Goal: Task Accomplishment & Management: Use online tool/utility

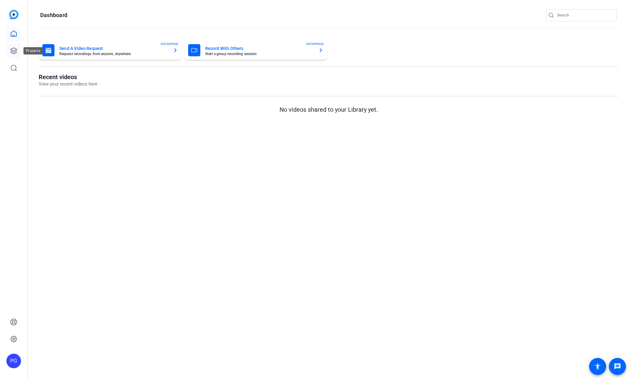
click at [16, 49] on icon at bounding box center [14, 51] width 6 height 6
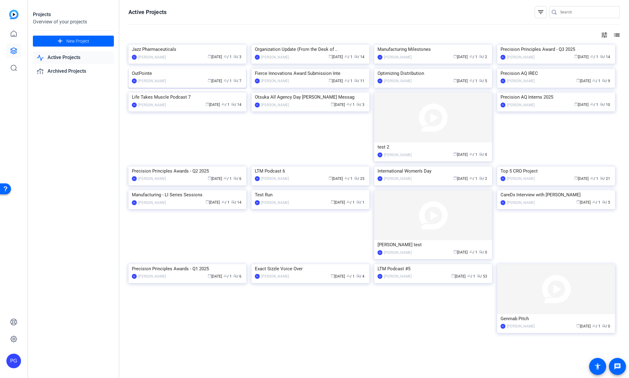
click at [190, 69] on img at bounding box center [188, 69] width 118 height 0
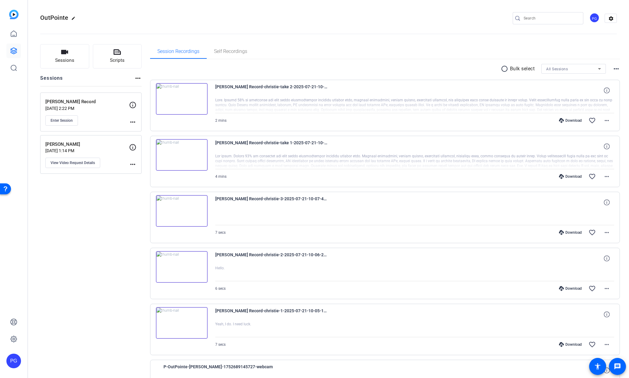
click at [133, 165] on mat-icon "more_horiz" at bounding box center [132, 164] width 7 height 7
drag, startPoint x: 103, startPoint y: 196, endPoint x: 109, endPoint y: 169, distance: 27.2
click at [102, 195] on div at bounding box center [314, 189] width 629 height 378
click at [133, 123] on mat-icon "more_horiz" at bounding box center [132, 122] width 7 height 7
click at [141, 130] on span "Edit Session" at bounding box center [148, 130] width 28 height 7
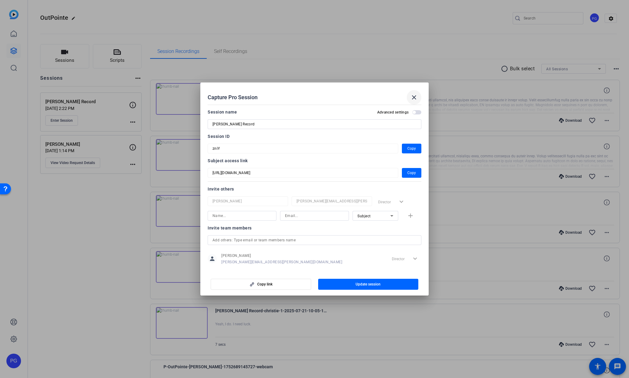
click at [415, 98] on mat-icon "close" at bounding box center [414, 97] width 7 height 7
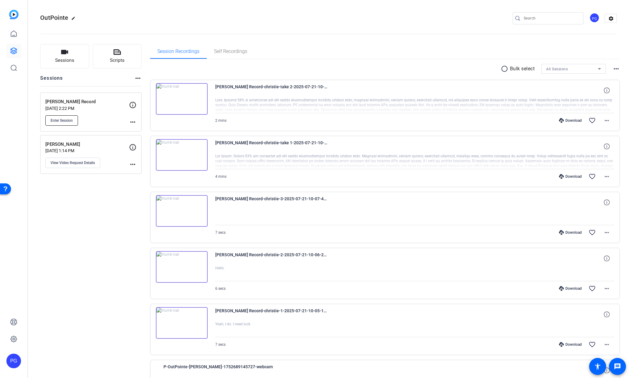
click at [58, 120] on span "Enter Session" at bounding box center [62, 120] width 22 height 5
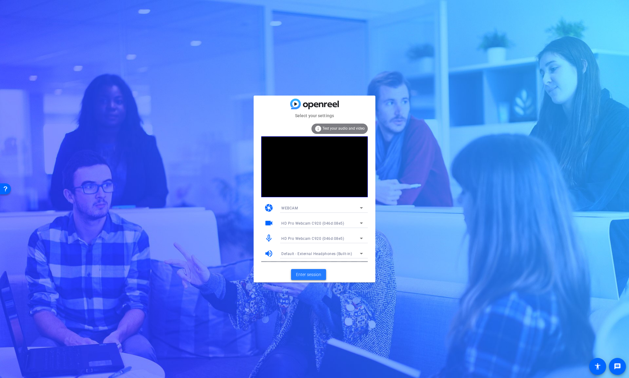
click at [306, 275] on span "Enter session" at bounding box center [308, 275] width 25 height 6
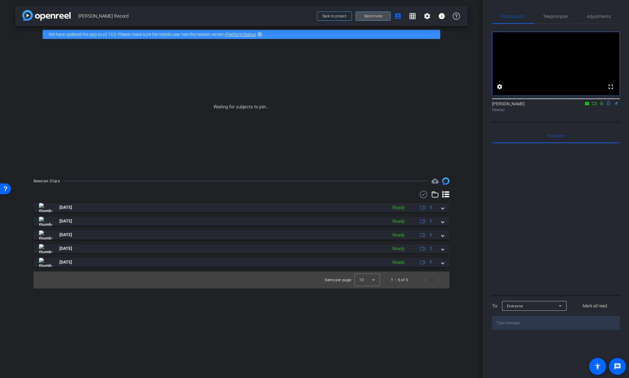
click at [373, 15] on span "Send invite" at bounding box center [373, 16] width 18 height 5
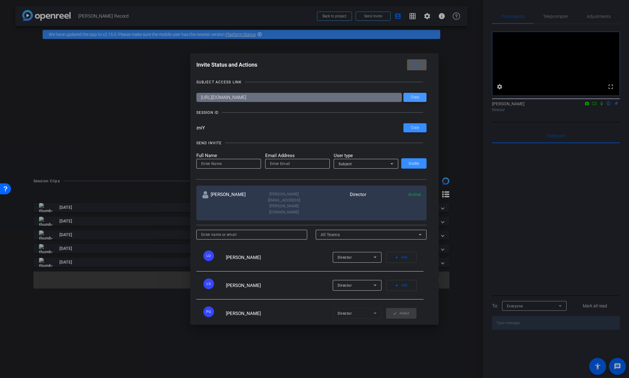
click at [416, 94] on span at bounding box center [415, 97] width 23 height 15
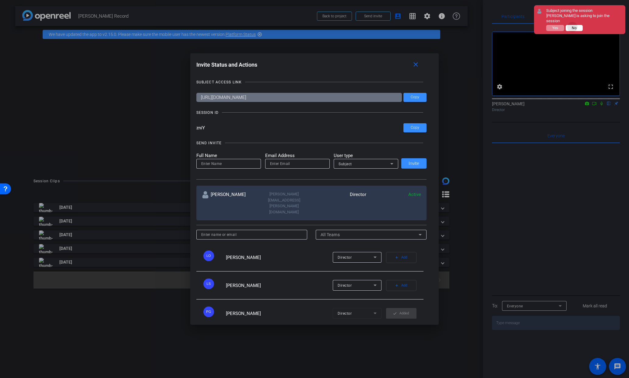
click at [573, 26] on span "No" at bounding box center [574, 28] width 5 height 4
click at [575, 22] on span "No" at bounding box center [574, 23] width 5 height 4
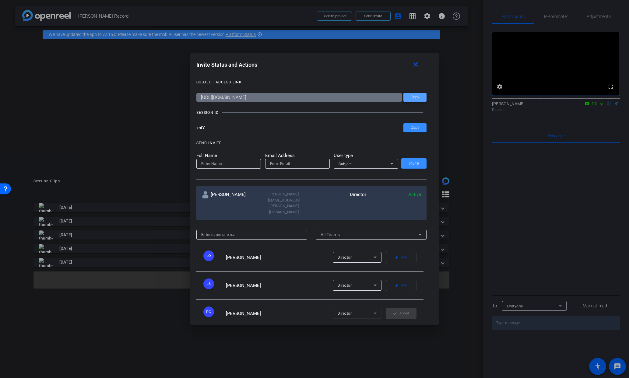
click at [415, 96] on span "Copy" at bounding box center [415, 97] width 9 height 5
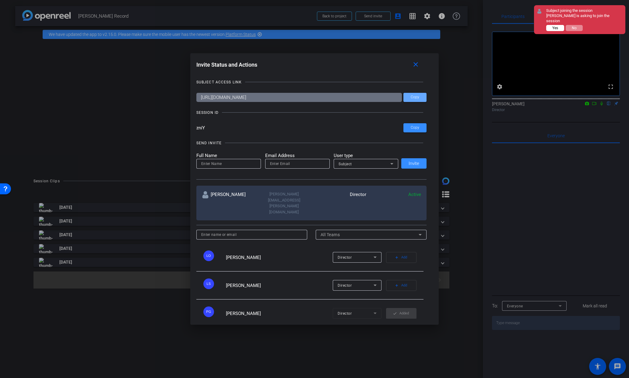
click at [554, 26] on span "Yes" at bounding box center [556, 28] width 6 height 4
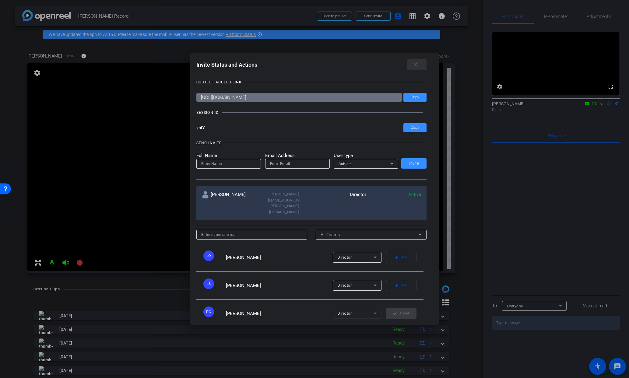
click at [416, 64] on mat-icon "close" at bounding box center [416, 65] width 8 height 8
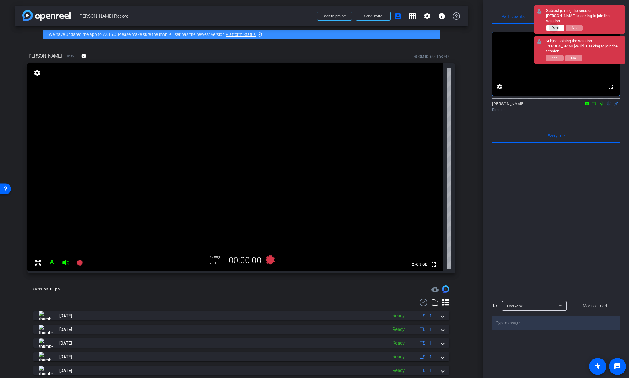
click at [554, 26] on span "Yes" at bounding box center [556, 28] width 6 height 4
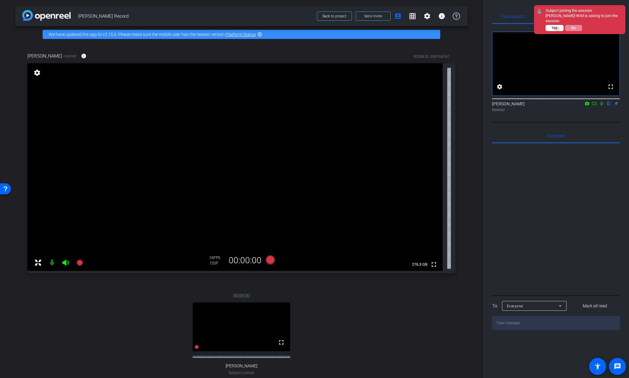
click at [558, 29] on span "Yes" at bounding box center [555, 28] width 6 height 4
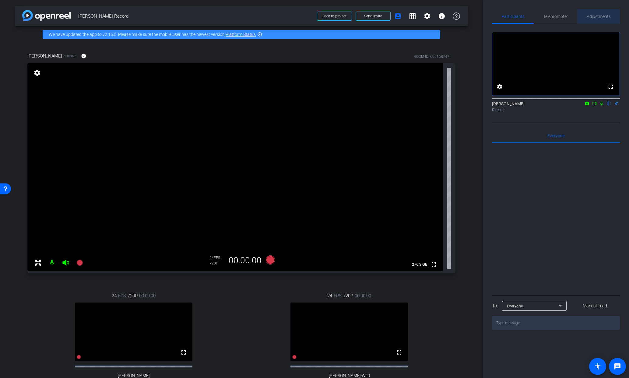
click at [600, 16] on span "Adjustments" at bounding box center [599, 16] width 24 height 4
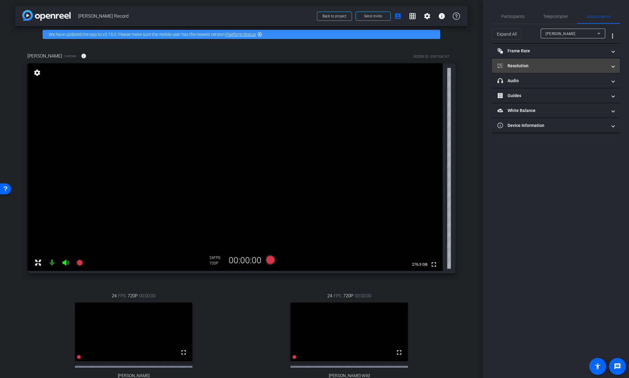
click at [549, 65] on mat-panel-title "Resolution" at bounding box center [553, 66] width 110 height 6
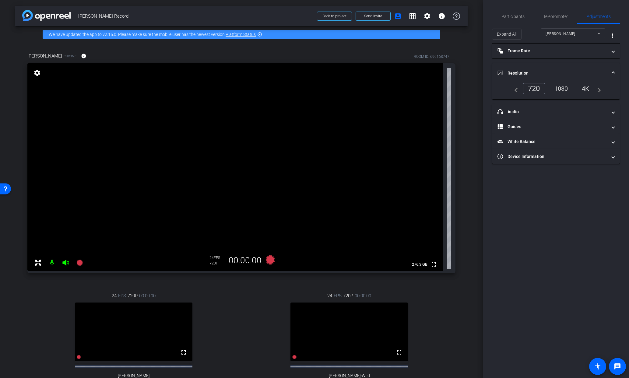
click at [562, 89] on div "1080" at bounding box center [561, 88] width 23 height 10
click at [374, 17] on span "Send invite" at bounding box center [373, 16] width 18 height 5
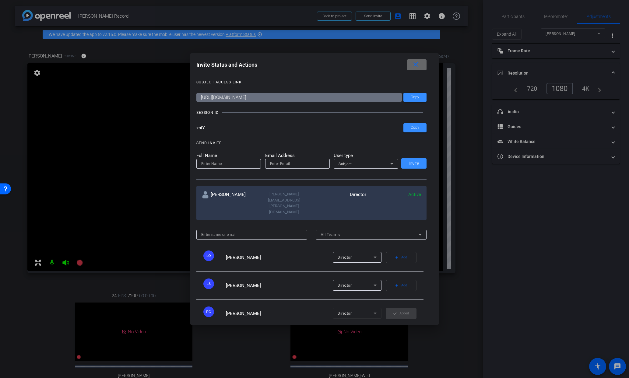
click at [417, 64] on mat-icon "close" at bounding box center [416, 65] width 8 height 8
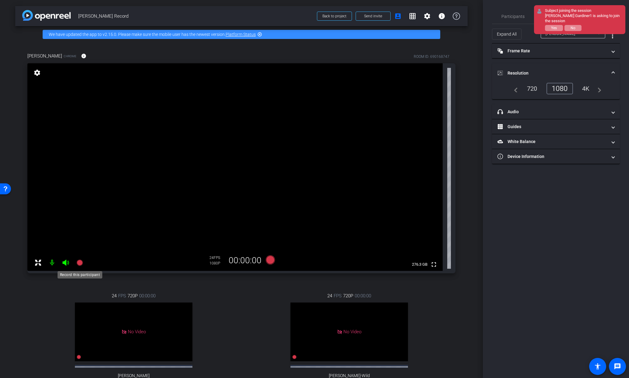
click at [79, 263] on icon at bounding box center [79, 263] width 6 height 6
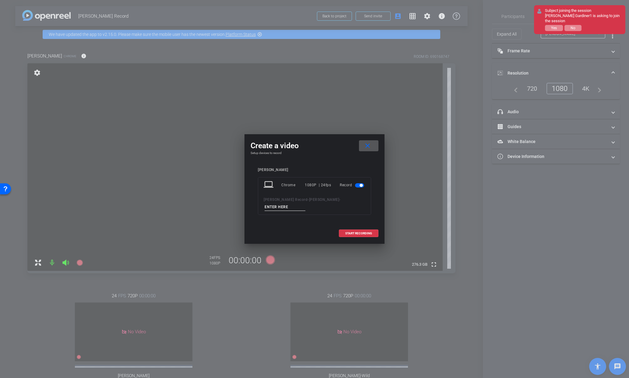
click at [291, 205] on input at bounding box center [285, 208] width 41 height 8
type input "1"
click at [364, 232] on span "START RECORDING" at bounding box center [359, 233] width 27 height 3
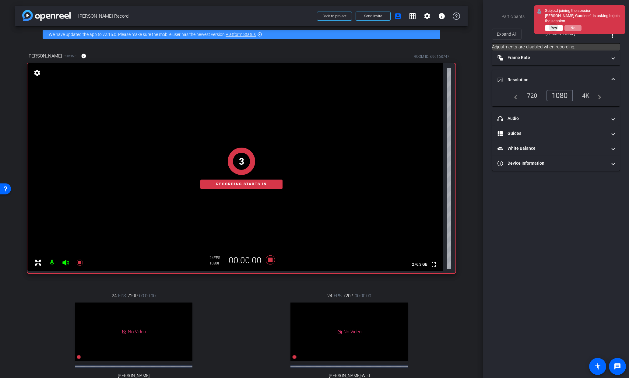
click at [555, 27] on span "Yes" at bounding box center [554, 28] width 6 height 4
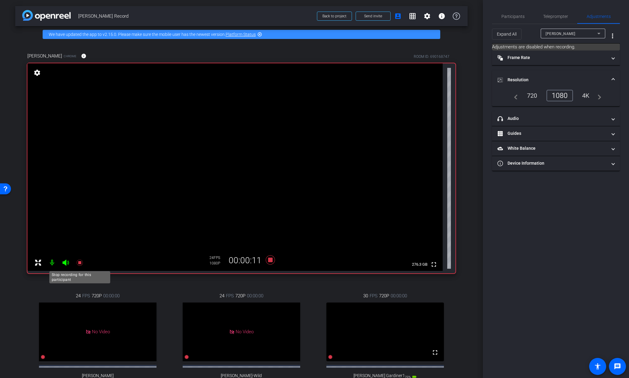
click at [79, 263] on icon at bounding box center [79, 263] width 6 height 6
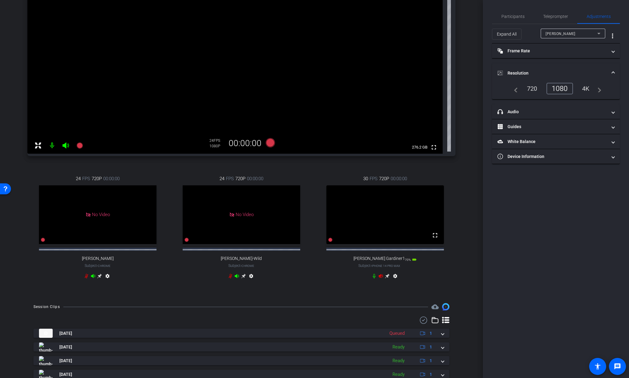
scroll to position [129, 0]
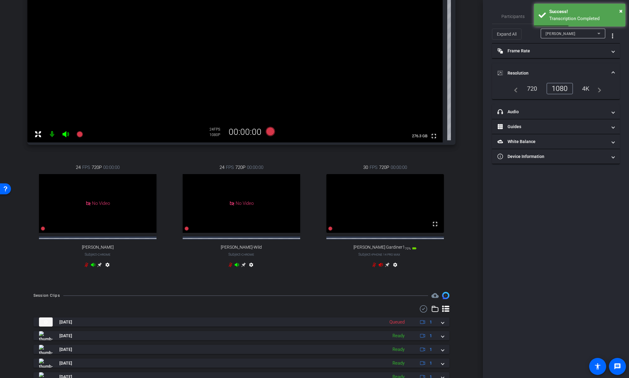
click at [380, 267] on icon at bounding box center [381, 265] width 4 height 4
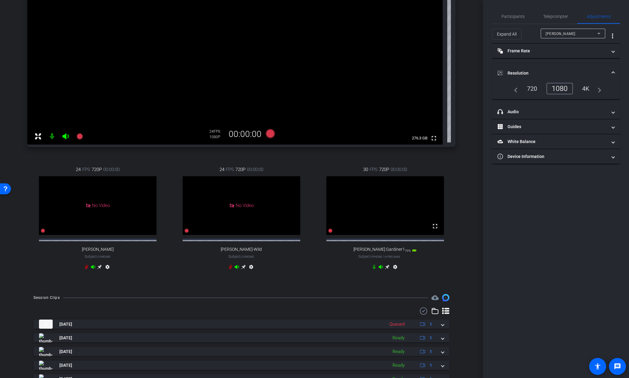
click at [374, 270] on icon at bounding box center [374, 267] width 5 height 5
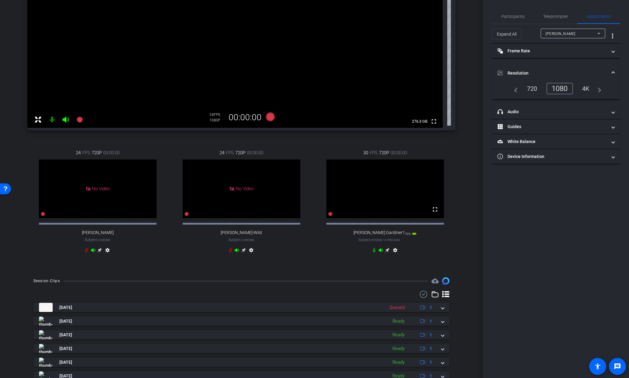
scroll to position [151, 0]
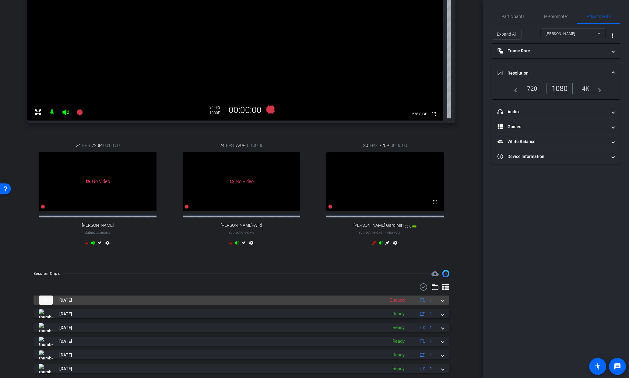
click at [442, 304] on span at bounding box center [443, 300] width 2 height 6
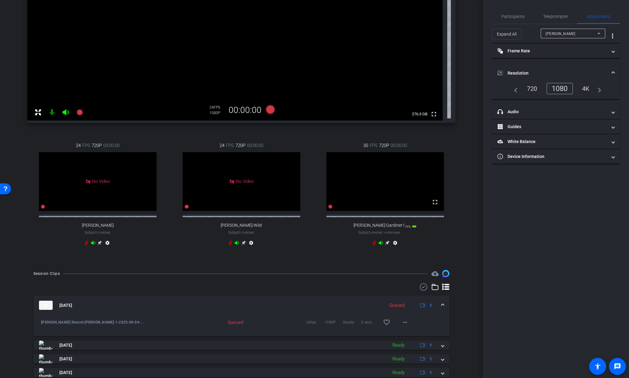
click at [44, 310] on img at bounding box center [46, 305] width 14 height 9
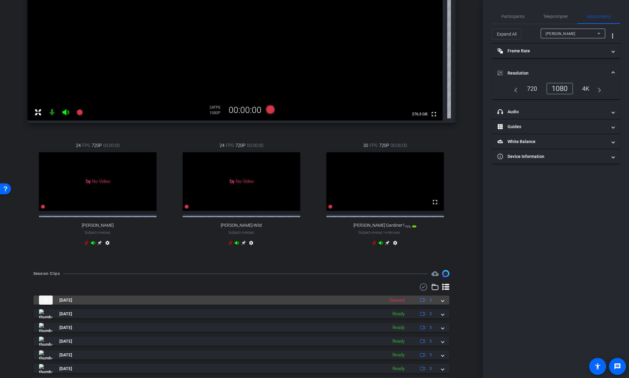
click at [46, 305] on img at bounding box center [46, 300] width 14 height 9
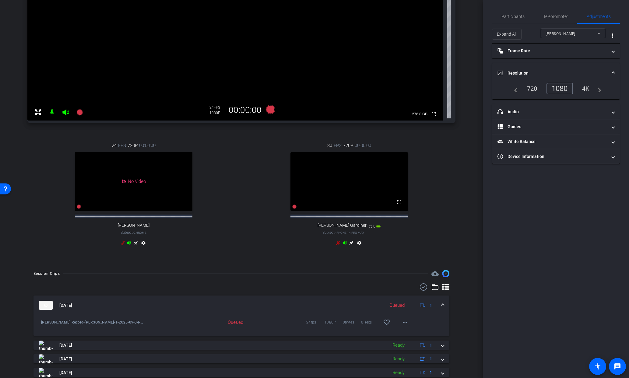
click at [163, 323] on div "Queued 24fps 1080P 0bytes 0 secs favorite_border more_horiz" at bounding box center [278, 322] width 269 height 15
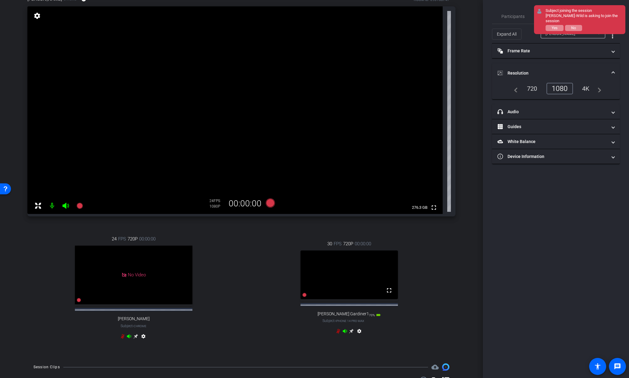
scroll to position [56, 0]
click at [554, 27] on span "Yes" at bounding box center [555, 28] width 6 height 4
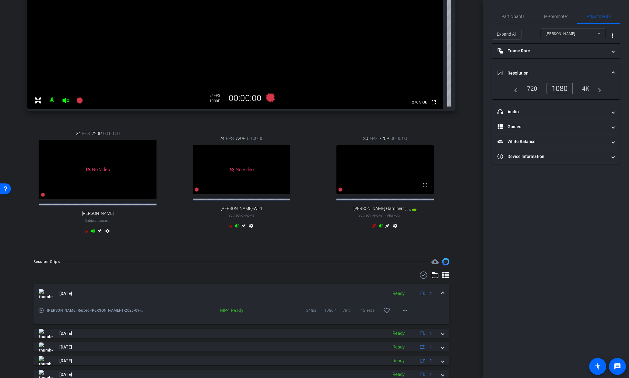
scroll to position [164, 0]
click at [44, 297] on img at bounding box center [46, 292] width 14 height 9
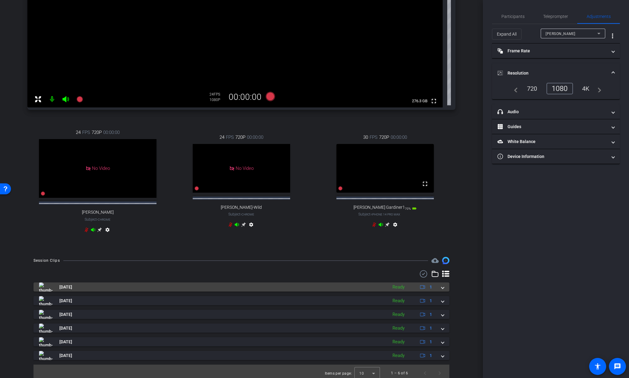
click at [45, 292] on img at bounding box center [46, 287] width 14 height 9
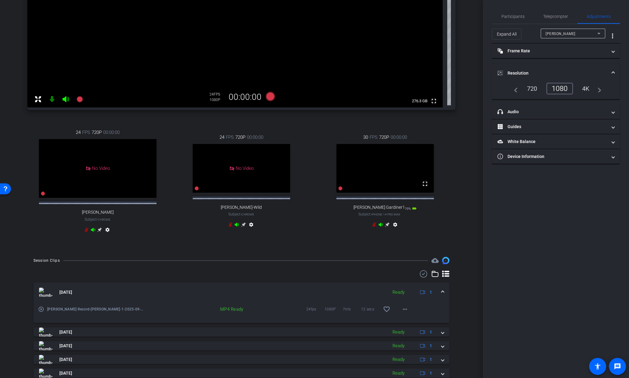
click at [41, 313] on mat-icon "play_circle_outline" at bounding box center [41, 310] width 6 height 6
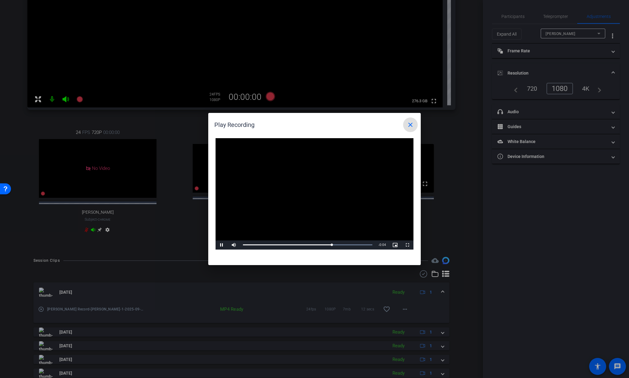
click at [410, 125] on mat-icon "close" at bounding box center [410, 124] width 7 height 7
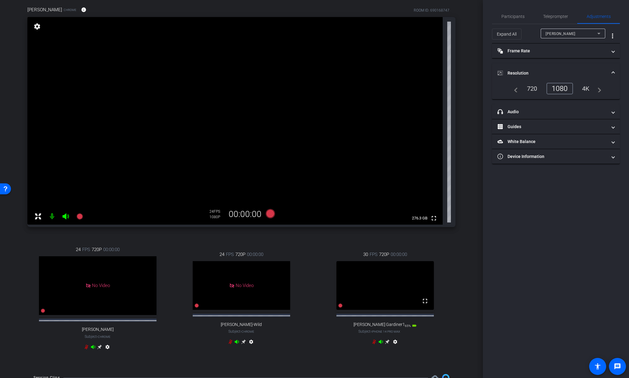
scroll to position [47, 0]
click at [270, 213] on icon at bounding box center [270, 213] width 9 height 9
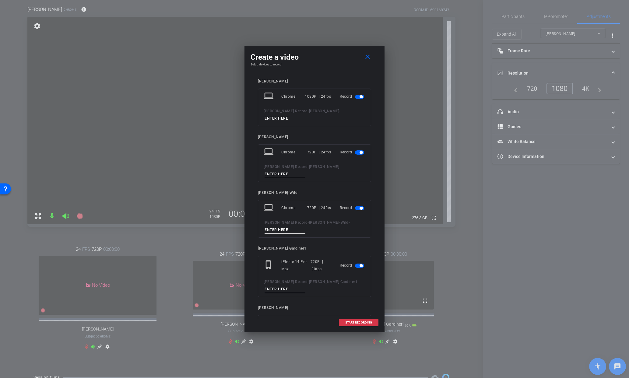
click at [281, 117] on input at bounding box center [285, 119] width 41 height 8
click at [269, 116] on input at bounding box center [285, 119] width 41 height 8
type input "2"
click at [357, 153] on span "button" at bounding box center [359, 153] width 9 height 4
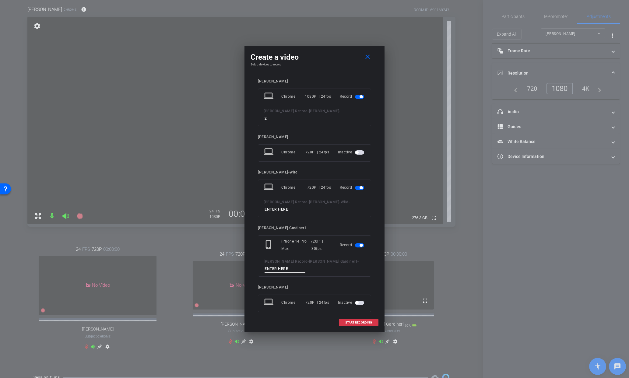
drag, startPoint x: 357, startPoint y: 186, endPoint x: 360, endPoint y: 200, distance: 13.4
click at [357, 186] on span "button" at bounding box center [359, 188] width 9 height 4
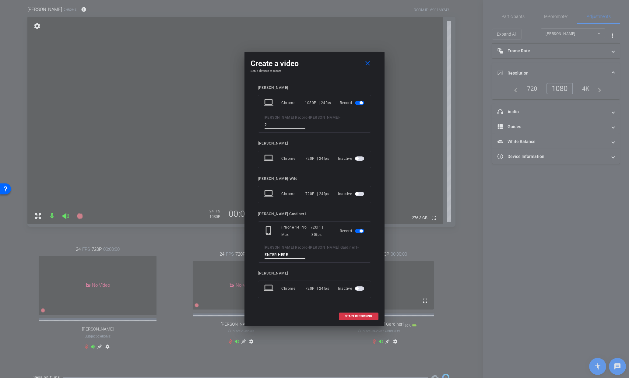
click at [357, 231] on span "button" at bounding box center [359, 231] width 9 height 4
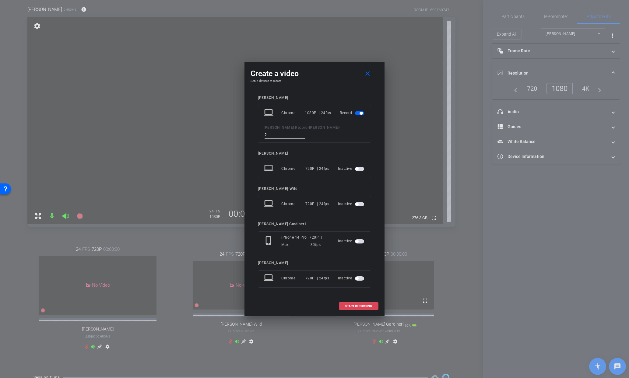
click at [362, 307] on span "START RECORDING" at bounding box center [359, 306] width 27 height 3
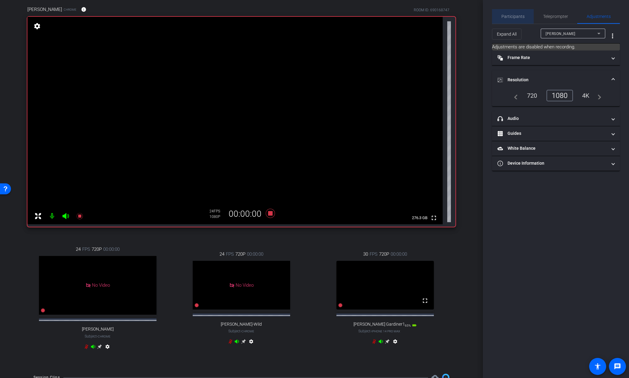
click at [515, 15] on span "Participants" at bounding box center [513, 16] width 23 height 4
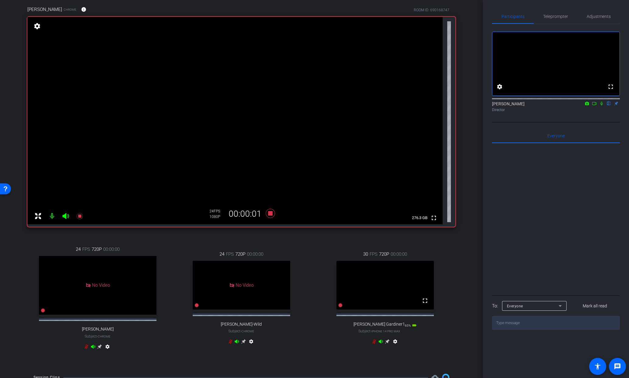
click at [601, 106] on icon at bounding box center [602, 104] width 2 height 4
click at [601, 106] on icon at bounding box center [602, 103] width 5 height 4
click at [594, 106] on icon at bounding box center [594, 103] width 5 height 4
click at [609, 106] on icon at bounding box center [609, 103] width 5 height 4
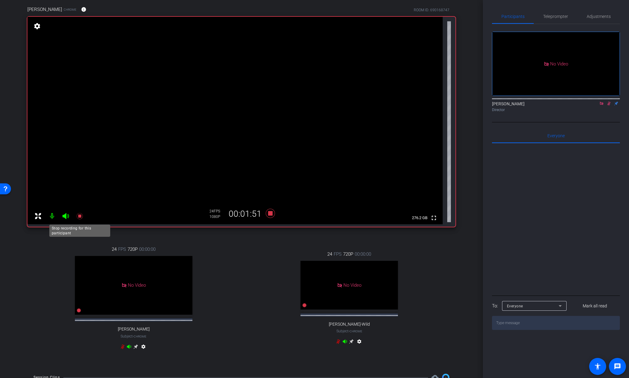
click at [79, 215] on icon at bounding box center [79, 216] width 6 height 6
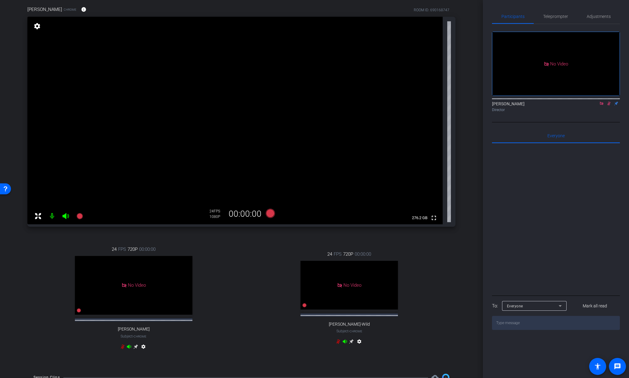
click at [611, 106] on icon at bounding box center [609, 103] width 5 height 4
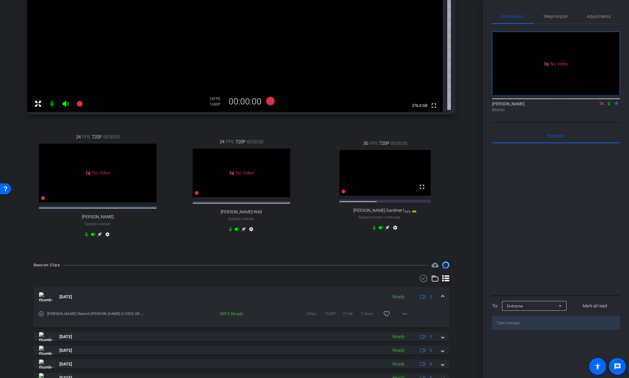
scroll to position [159, 0]
click at [48, 301] on img at bounding box center [46, 296] width 14 height 9
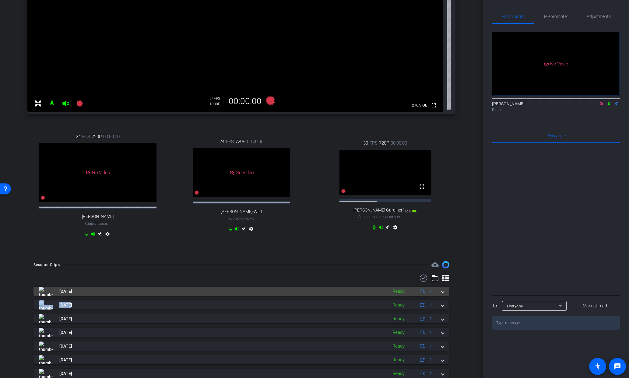
click at [48, 304] on div "[DATE] Ready 1 play_circle_outline [PERSON_NAME] Record-[PERSON_NAME]-2-2025-09…" at bounding box center [242, 332] width 416 height 91
click at [46, 296] on img at bounding box center [46, 291] width 14 height 9
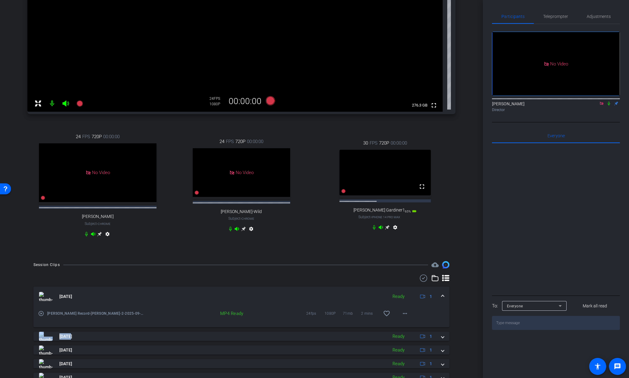
click at [46, 300] on img at bounding box center [46, 296] width 14 height 9
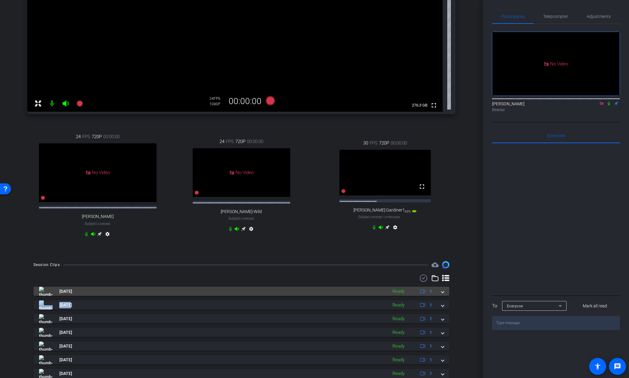
click at [46, 296] on img at bounding box center [46, 291] width 14 height 9
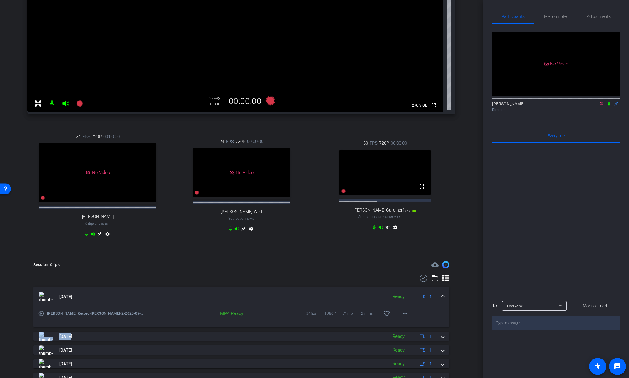
click at [41, 317] on mat-icon "play_circle_outline" at bounding box center [41, 314] width 6 height 6
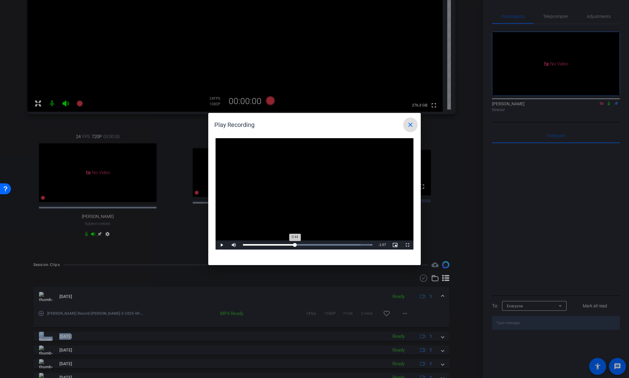
click at [295, 246] on div "Loaded : 100.00% 0:44 0:44" at bounding box center [308, 245] width 136 height 9
click at [241, 245] on div "2%" at bounding box center [247, 245] width 12 height 1
click at [408, 124] on mat-icon "close" at bounding box center [410, 124] width 7 height 7
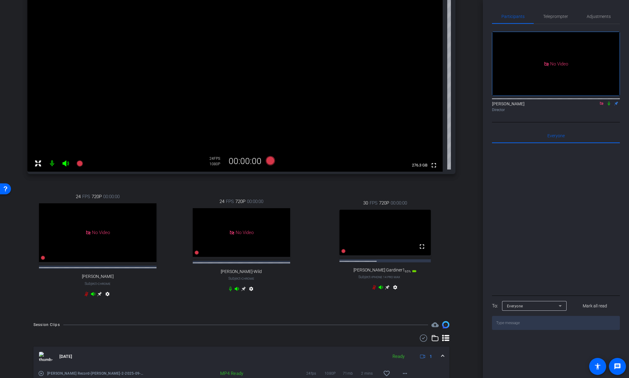
scroll to position [98, 0]
click at [417, 299] on div "30 FPS 720P 00:00:00 fullscreen [PERSON_NAME] Gardiner1 Subject - iPhone 14 Pro…" at bounding box center [385, 247] width 140 height 113
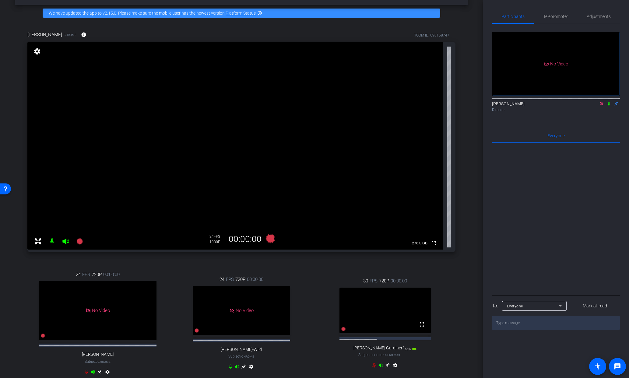
scroll to position [23, 0]
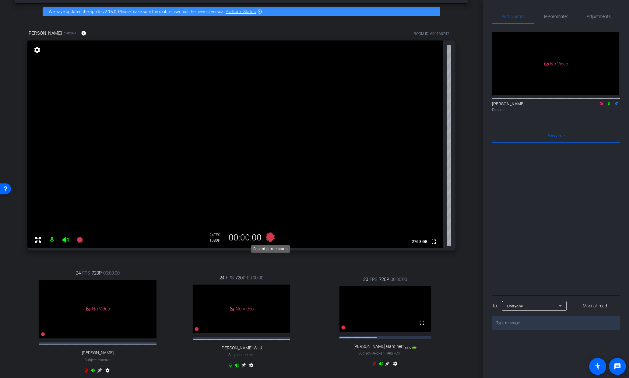
click at [271, 236] on icon at bounding box center [270, 237] width 9 height 9
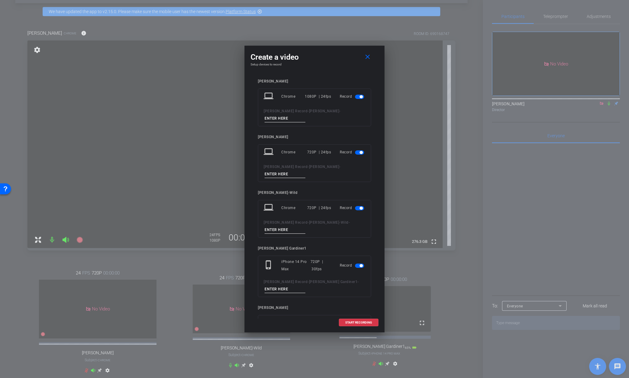
click at [284, 117] on input at bounding box center [285, 119] width 41 height 8
type input "3"
click at [356, 151] on span "button" at bounding box center [359, 153] width 9 height 4
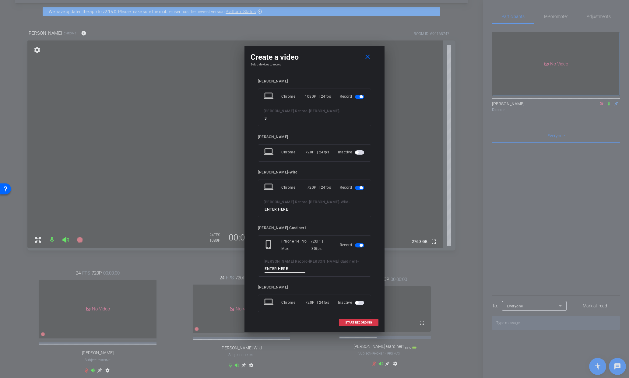
click at [358, 186] on span "button" at bounding box center [359, 188] width 9 height 4
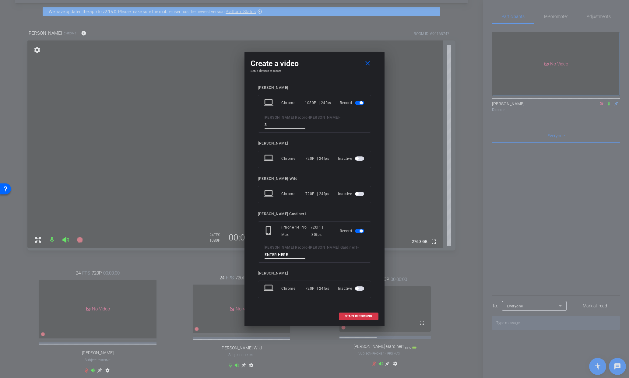
click at [357, 231] on span "button" at bounding box center [359, 231] width 9 height 4
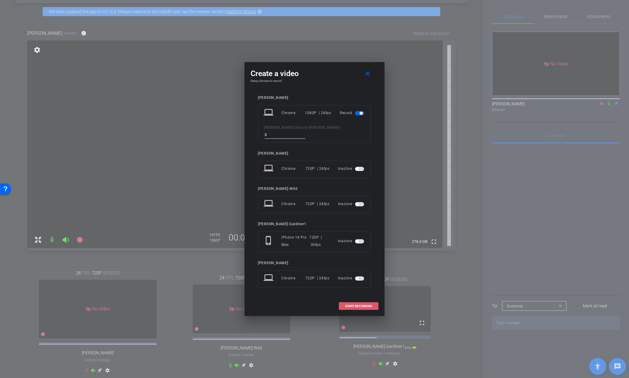
click at [370, 306] on span "START RECORDING" at bounding box center [359, 306] width 27 height 3
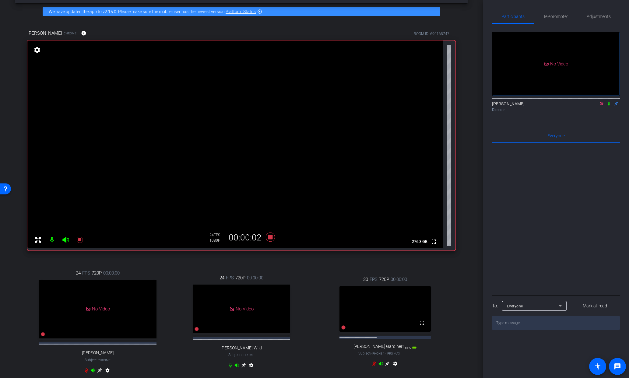
click at [609, 106] on icon at bounding box center [609, 103] width 5 height 4
click at [272, 236] on icon at bounding box center [270, 237] width 9 height 9
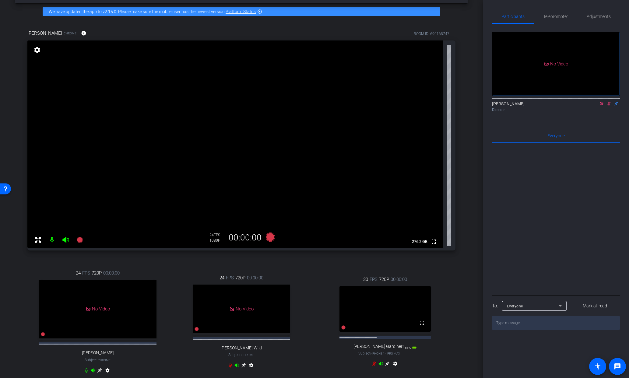
click at [610, 106] on icon at bounding box center [609, 104] width 3 height 4
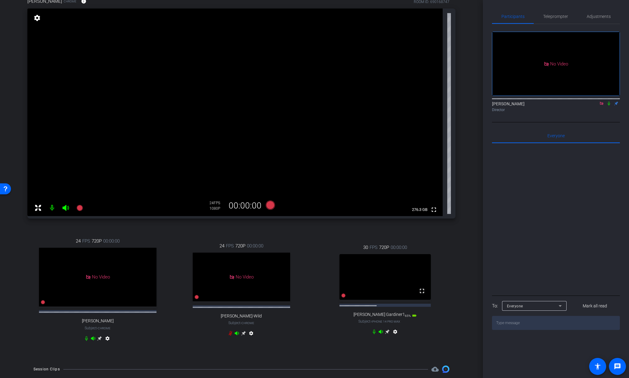
scroll to position [55, 0]
click at [601, 106] on icon at bounding box center [602, 103] width 5 height 4
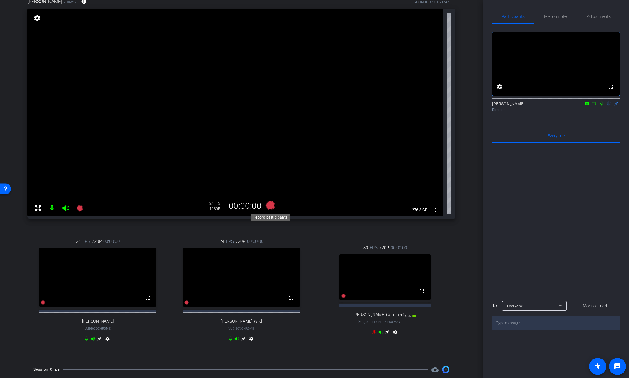
click at [271, 206] on icon at bounding box center [270, 205] width 9 height 9
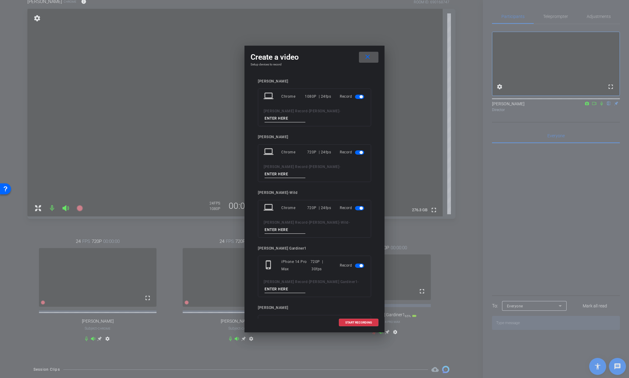
click at [291, 120] on input at bounding box center [285, 119] width 41 height 8
type input "bg"
click at [355, 153] on span "button" at bounding box center [359, 153] width 9 height 4
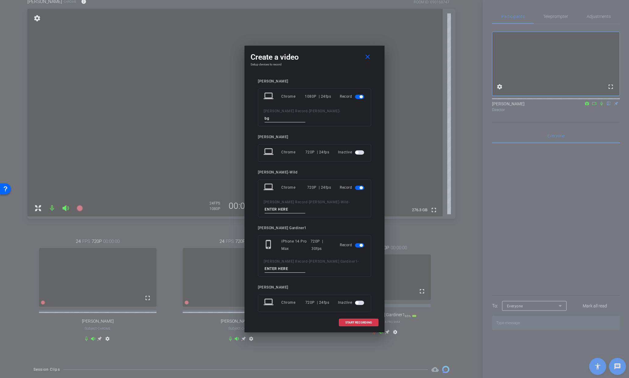
click at [356, 187] on span "button" at bounding box center [359, 188] width 9 height 4
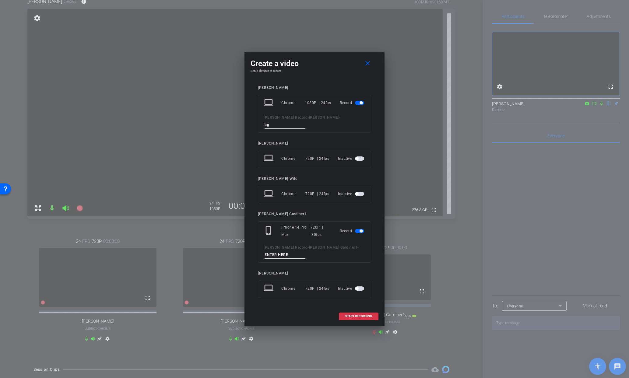
click at [359, 232] on span "button" at bounding box center [359, 231] width 9 height 4
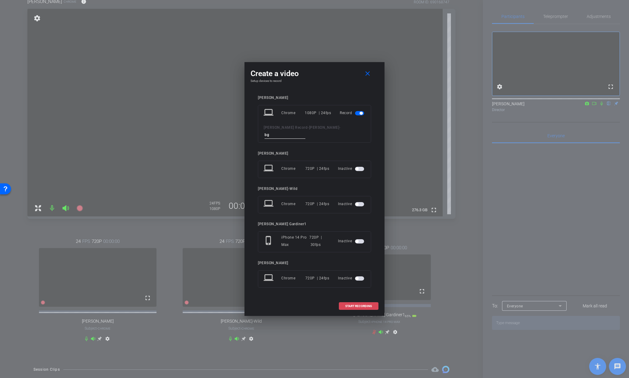
click at [367, 307] on span "START RECORDING" at bounding box center [359, 306] width 27 height 3
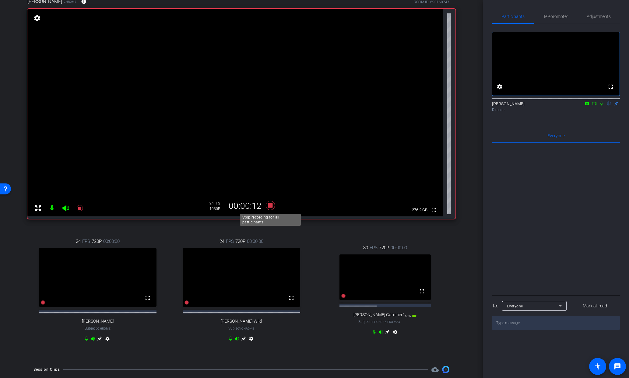
click at [270, 204] on icon at bounding box center [270, 205] width 9 height 9
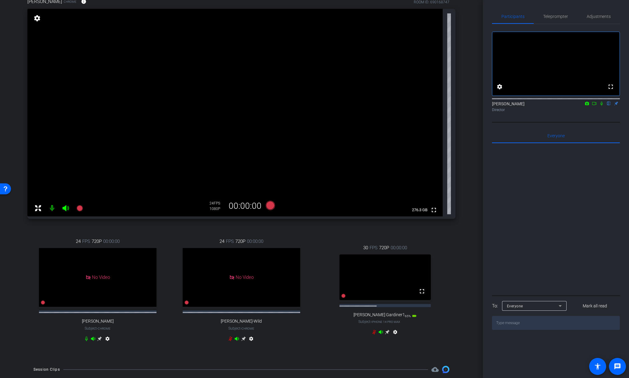
click at [586, 105] on icon at bounding box center [588, 103] width 4 height 3
click at [588, 111] on div at bounding box center [314, 189] width 629 height 378
click at [594, 106] on icon at bounding box center [594, 103] width 5 height 4
click at [270, 205] on icon at bounding box center [270, 205] width 9 height 9
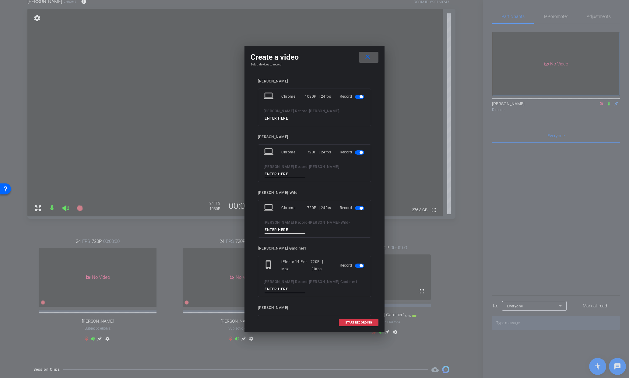
click at [290, 117] on input at bounding box center [285, 119] width 41 height 8
type input "intro"
click at [357, 152] on span "button" at bounding box center [359, 153] width 9 height 4
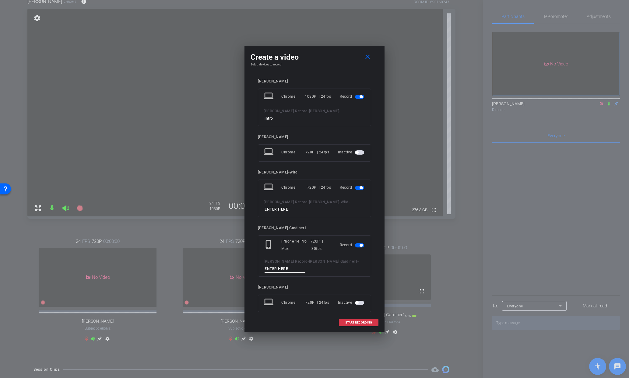
click at [357, 188] on span "button" at bounding box center [359, 188] width 9 height 4
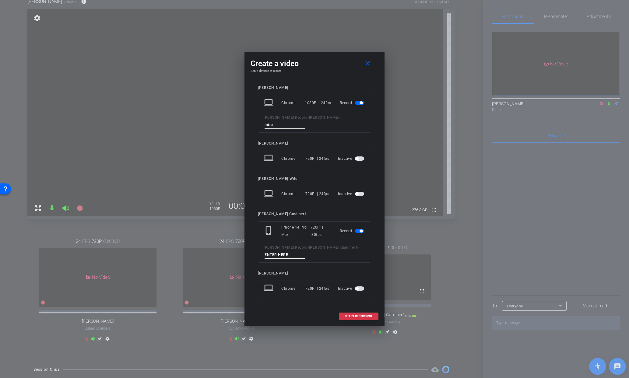
drag, startPoint x: 358, startPoint y: 231, endPoint x: 358, endPoint y: 234, distance: 3.4
click at [358, 231] on span "button" at bounding box center [359, 231] width 9 height 4
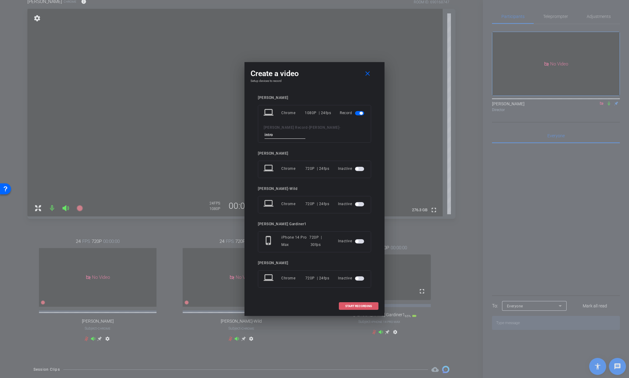
click at [363, 304] on span at bounding box center [358, 306] width 39 height 15
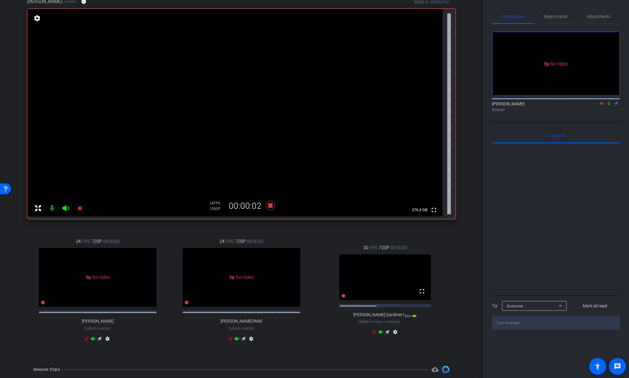
click at [610, 106] on icon at bounding box center [609, 104] width 2 height 4
click at [271, 206] on icon at bounding box center [270, 205] width 9 height 9
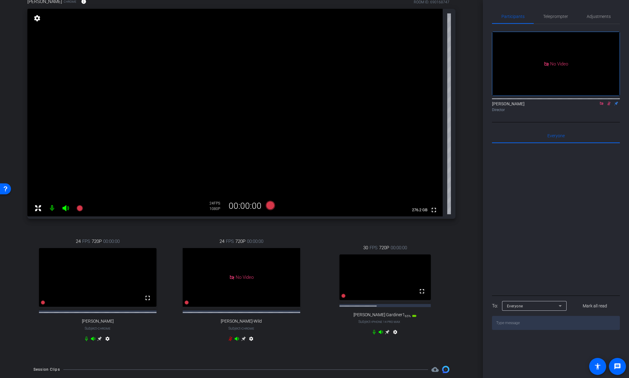
click at [609, 106] on icon at bounding box center [609, 103] width 5 height 4
click at [601, 105] on icon at bounding box center [601, 103] width 3 height 3
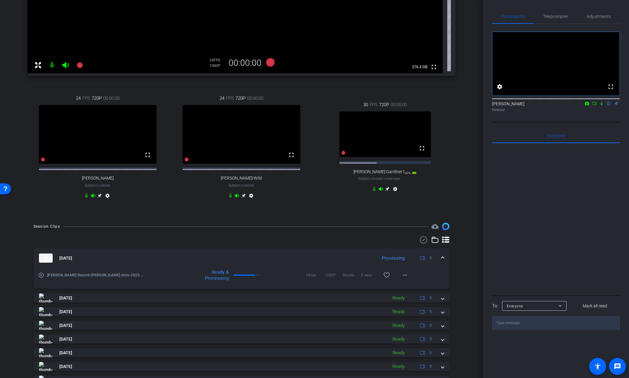
scroll to position [198, 0]
click at [41, 278] on mat-icon "play_circle_outline" at bounding box center [41, 275] width 6 height 6
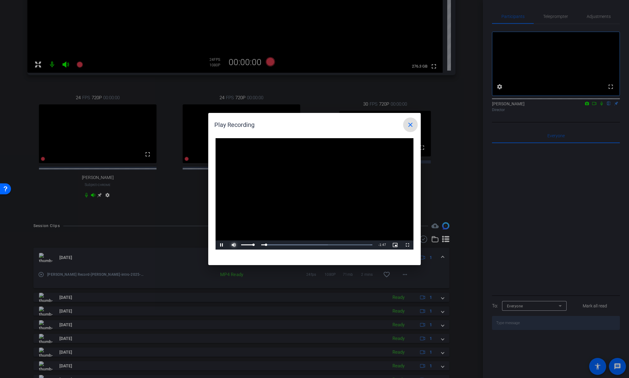
click at [232, 245] on span "Video Player" at bounding box center [234, 245] width 12 height 0
drag, startPoint x: 246, startPoint y: 244, endPoint x: 247, endPoint y: 220, distance: 24.1
click at [238, 243] on div "Mute 15%" at bounding box center [243, 245] width 30 height 9
click at [410, 124] on mat-icon "close" at bounding box center [410, 124] width 7 height 7
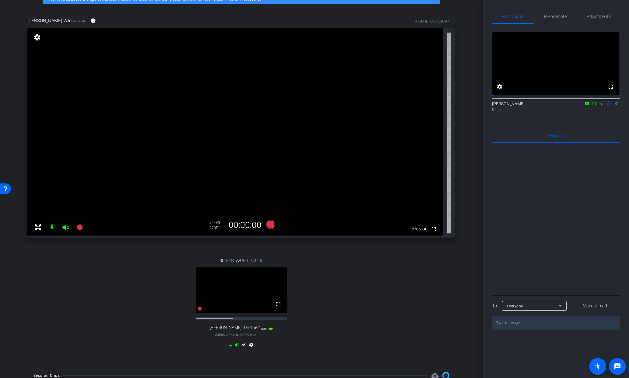
scroll to position [0, 0]
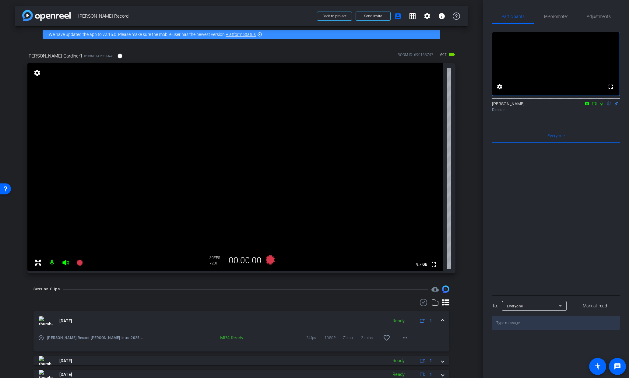
click at [579, 212] on div at bounding box center [556, 219] width 128 height 151
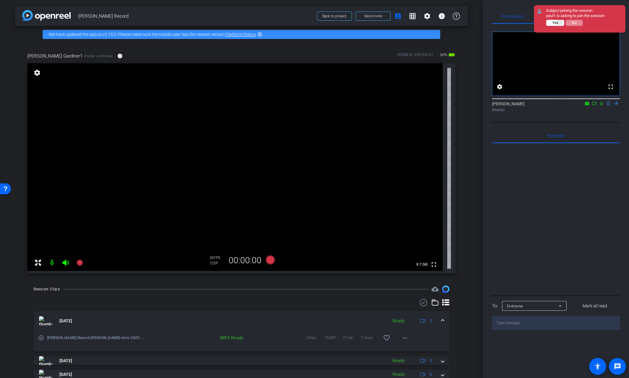
click at [560, 22] on button "Yes" at bounding box center [556, 23] width 18 height 6
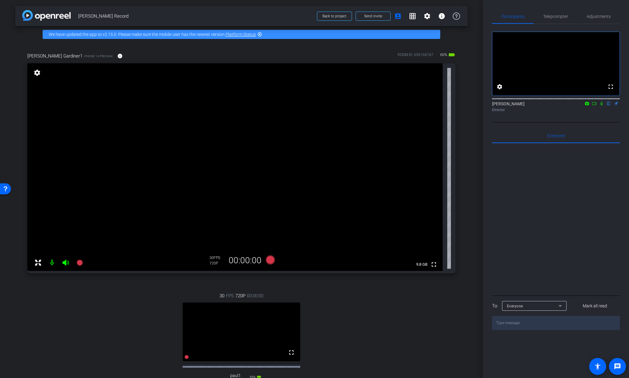
click at [602, 106] on icon at bounding box center [602, 103] width 5 height 4
click at [603, 106] on icon at bounding box center [602, 104] width 3 height 4
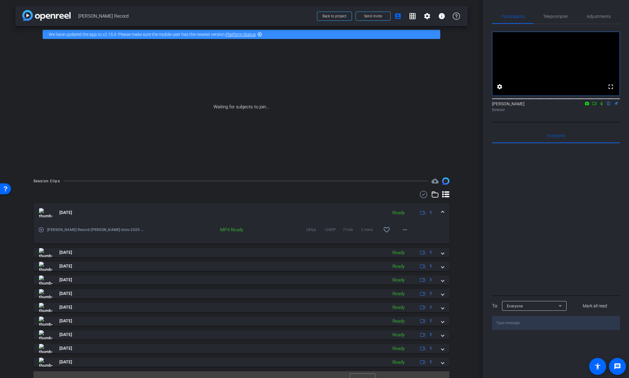
click at [571, 181] on div at bounding box center [556, 219] width 128 height 151
